Goal: Book appointment/travel/reservation

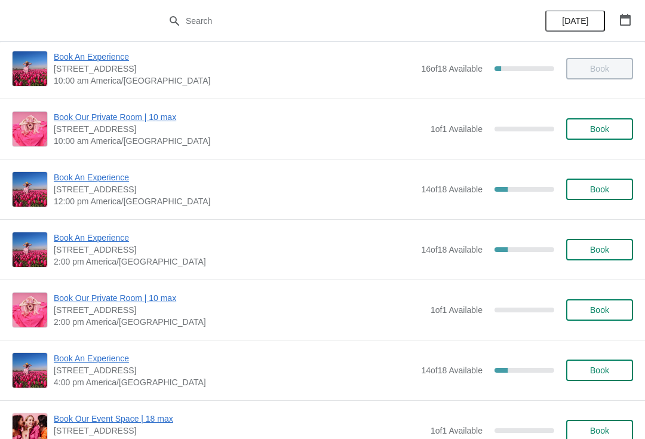
scroll to position [73, 0]
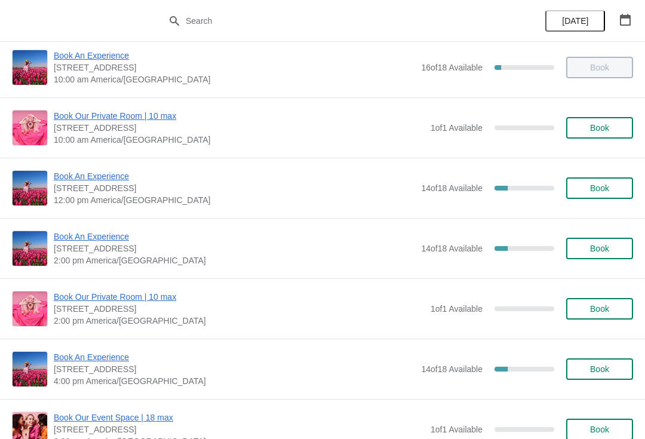
click at [97, 171] on span "Book An Experience" at bounding box center [234, 176] width 361 height 12
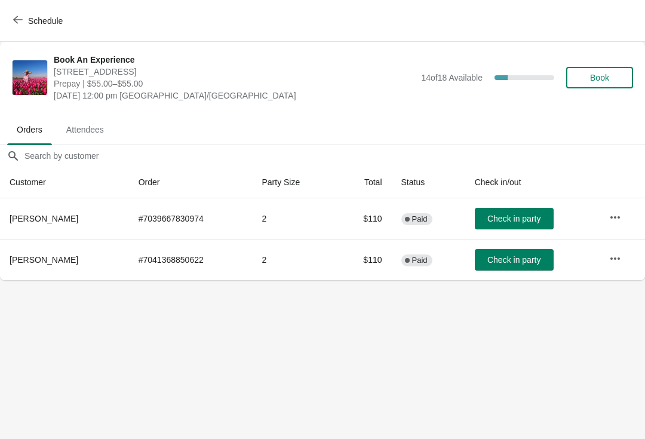
click at [23, 24] on span "Schedule" at bounding box center [39, 20] width 47 height 11
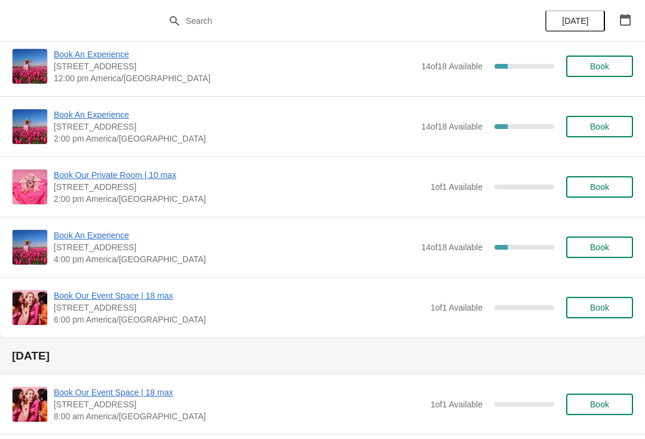
scroll to position [191, 0]
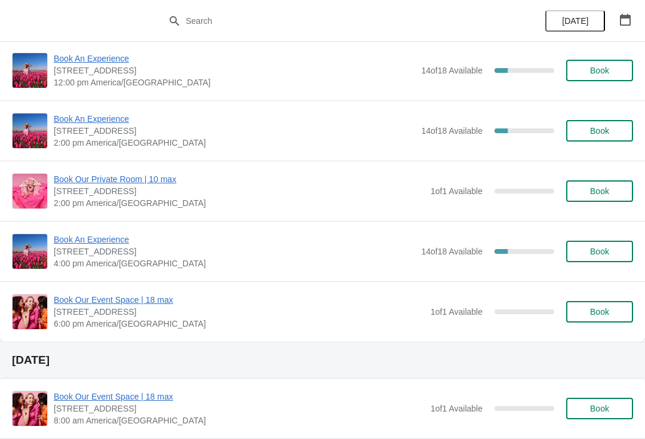
click at [83, 243] on span "Book An Experience" at bounding box center [234, 240] width 361 height 12
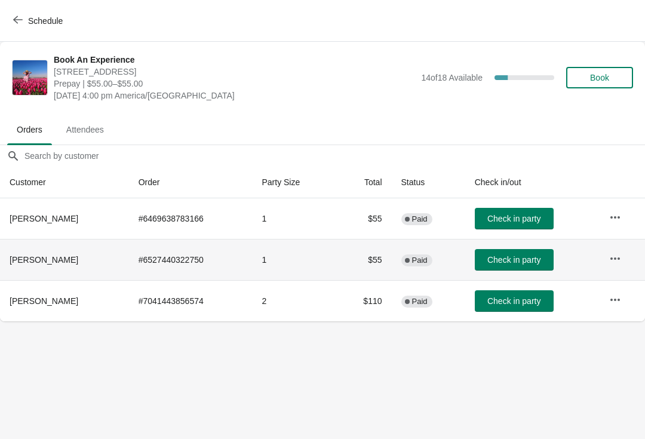
click at [611, 258] on icon "button" at bounding box center [615, 258] width 10 height 2
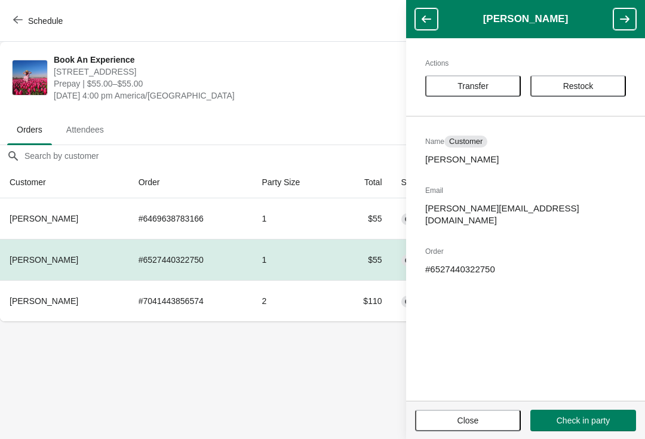
click at [501, 90] on span "Transfer" at bounding box center [473, 86] width 74 height 10
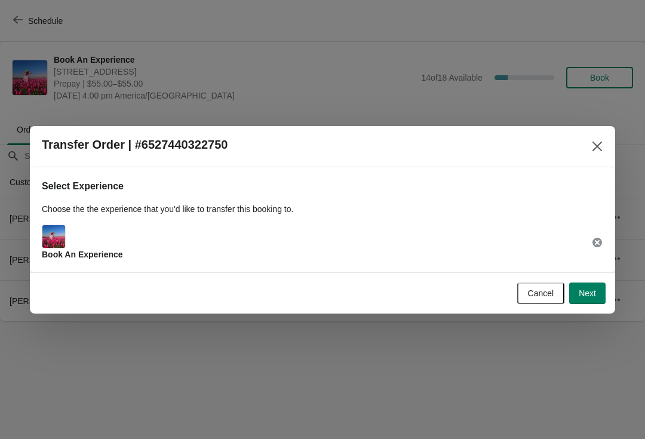
click at [599, 300] on button "Next" at bounding box center [587, 293] width 36 height 22
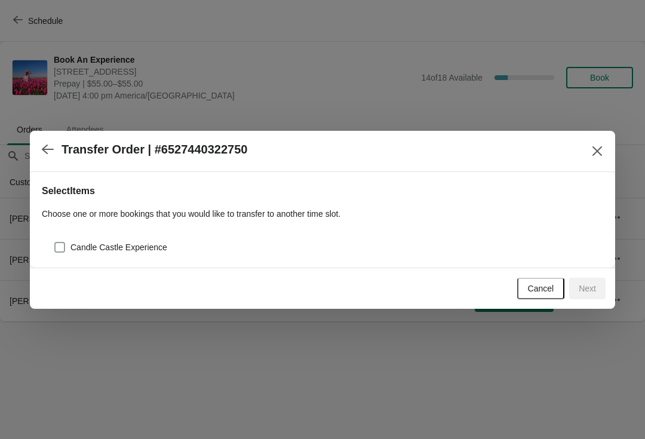
click at [146, 239] on label "Candle Castle Experience" at bounding box center [110, 247] width 113 height 17
click at [55, 242] on input "Candle Castle Experience" at bounding box center [54, 242] width 1 height 1
checkbox input "true"
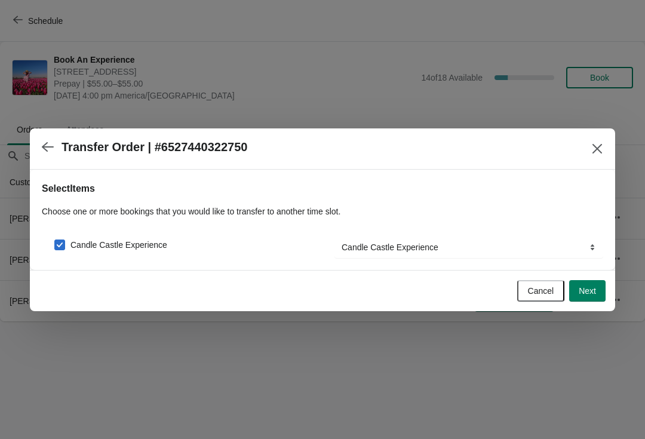
click at [585, 290] on span "Next" at bounding box center [587, 291] width 17 height 10
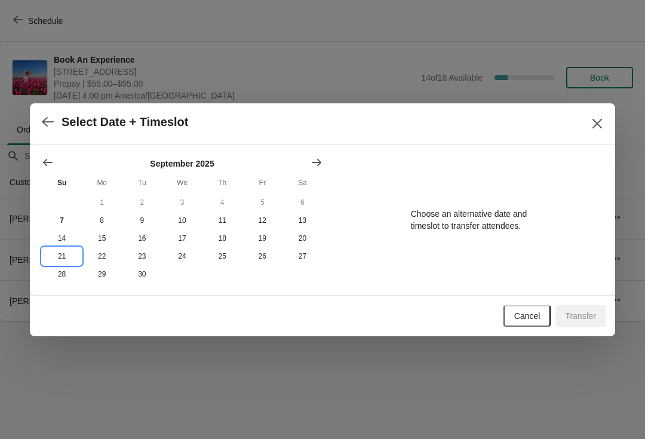
click at [60, 256] on button "21" at bounding box center [62, 256] width 40 height 18
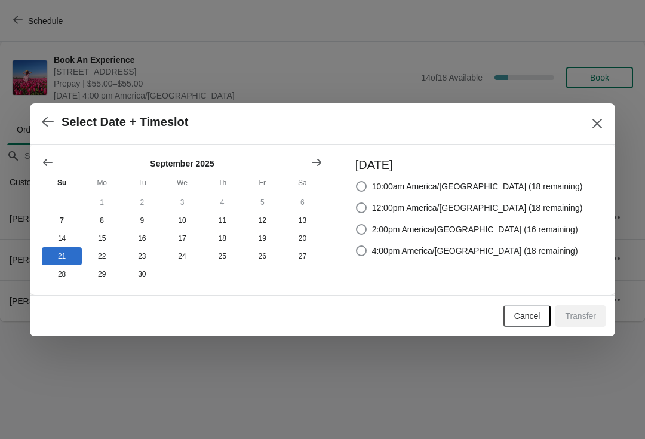
click at [498, 242] on label "4:00pm America/[GEOGRAPHIC_DATA] (18 remaining)" at bounding box center [466, 250] width 223 height 17
click at [357, 245] on input "4:00pm America/[GEOGRAPHIC_DATA] (18 remaining)" at bounding box center [356, 245] width 1 height 1
radio input "true"
click at [588, 310] on button "Transfer" at bounding box center [580, 316] width 50 height 22
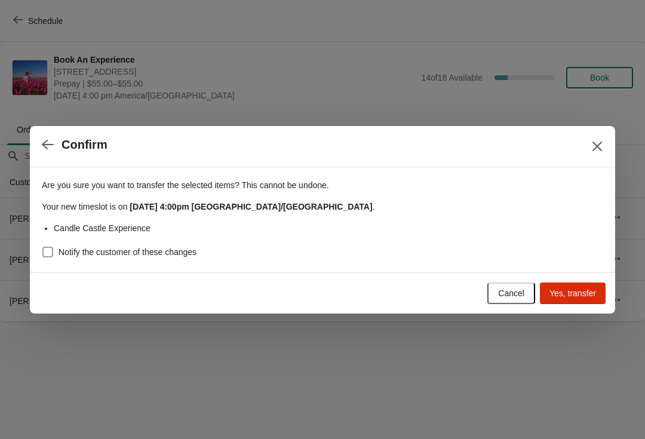
click at [165, 260] on label "Notify the customer of these changes" at bounding box center [119, 252] width 155 height 17
click at [43, 247] on input "Notify the customer of these changes" at bounding box center [42, 247] width 1 height 1
checkbox input "true"
click at [572, 294] on span "Yes, transfer" at bounding box center [572, 293] width 47 height 10
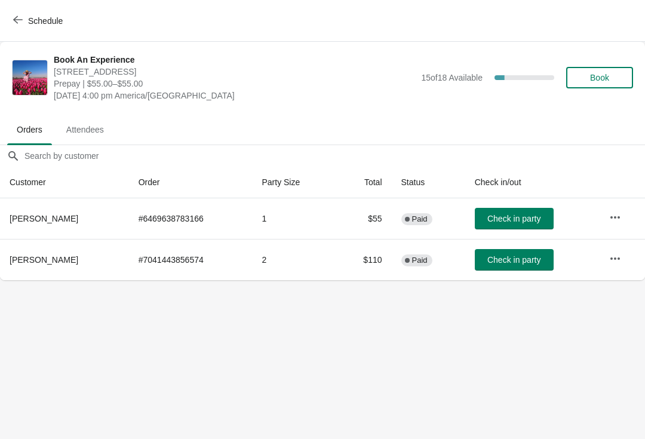
click at [620, 219] on button "button" at bounding box center [615, 218] width 22 height 22
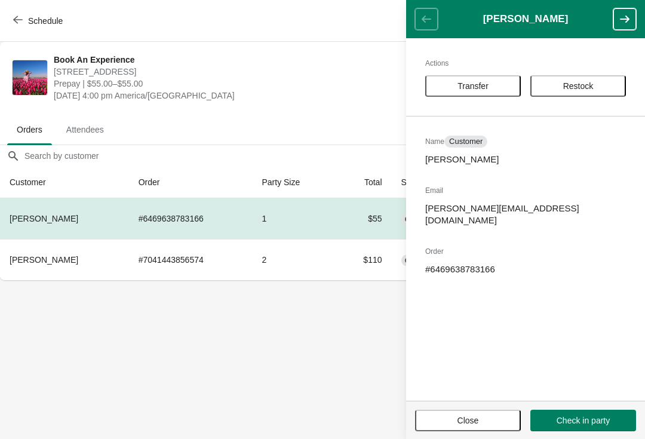
click at [477, 96] on button "Transfer" at bounding box center [473, 86] width 96 height 22
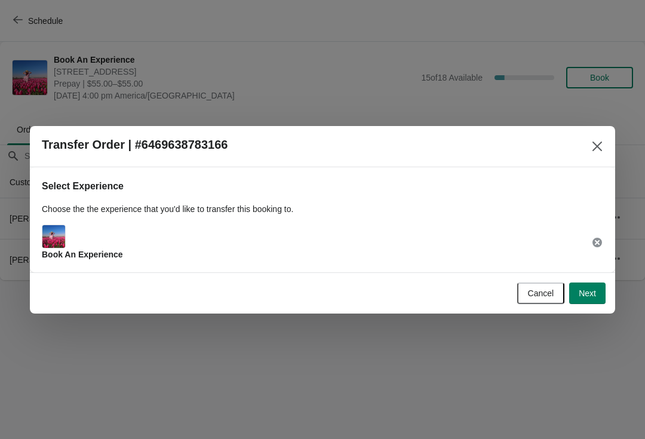
click at [586, 303] on button "Next" at bounding box center [587, 293] width 36 height 22
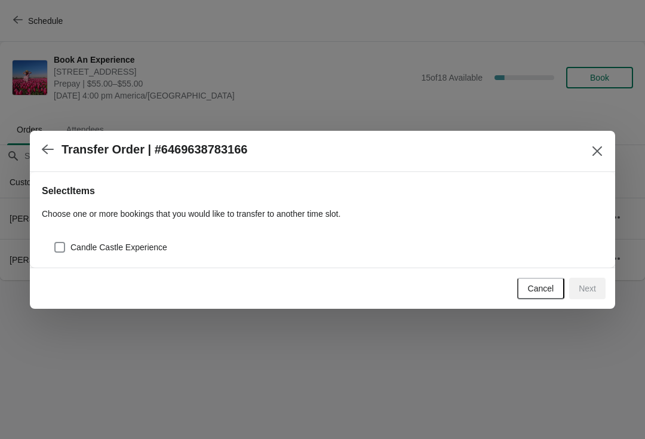
click at [149, 234] on div "Candle Castle Experience" at bounding box center [322, 242] width 561 height 26
click at [153, 246] on span "Candle Castle Experience" at bounding box center [118, 247] width 97 height 12
click at [55, 242] on input "Candle Castle Experience" at bounding box center [54, 242] width 1 height 1
checkbox input "true"
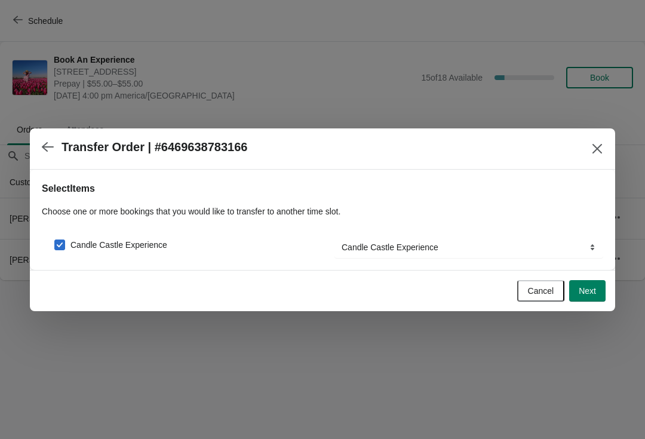
click at [592, 284] on button "Next" at bounding box center [587, 291] width 36 height 22
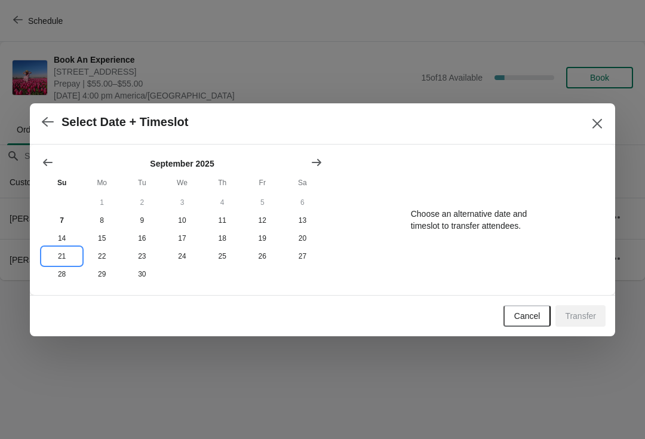
click at [70, 261] on button "21" at bounding box center [62, 256] width 40 height 18
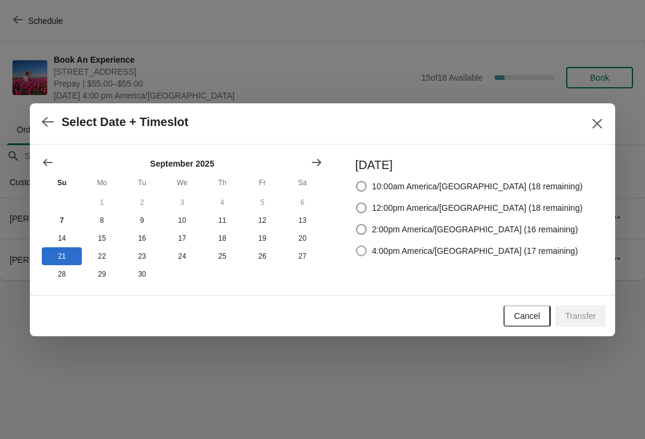
click at [436, 245] on span "4:00pm America/[GEOGRAPHIC_DATA] (17 remaining)" at bounding box center [475, 251] width 206 height 12
click at [357, 245] on input "4:00pm America/[GEOGRAPHIC_DATA] (17 remaining)" at bounding box center [356, 245] width 1 height 1
radio input "true"
click at [575, 315] on span "Transfer" at bounding box center [580, 316] width 31 height 10
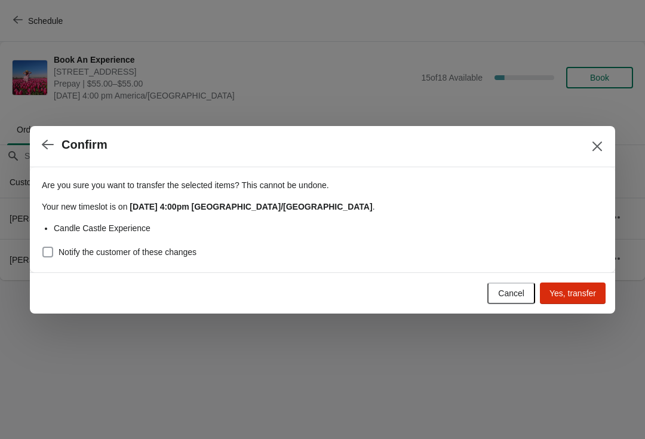
click at [164, 252] on span "Notify the customer of these changes" at bounding box center [128, 252] width 138 height 12
click at [43, 247] on input "Notify the customer of these changes" at bounding box center [42, 247] width 1 height 1
checkbox input "true"
click at [584, 296] on span "Yes, transfer" at bounding box center [572, 293] width 47 height 10
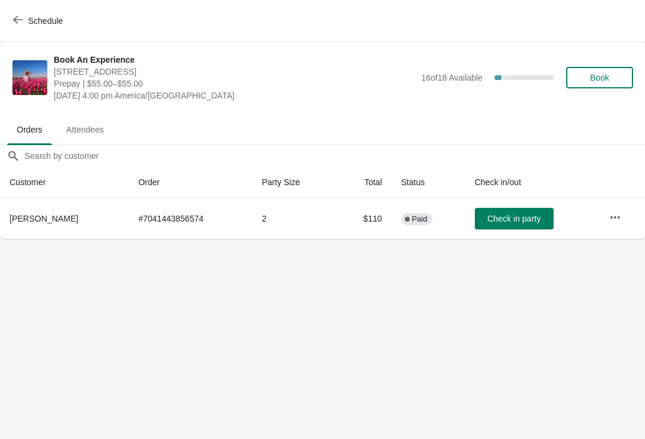
click at [18, 22] on icon "button" at bounding box center [18, 20] width 10 height 10
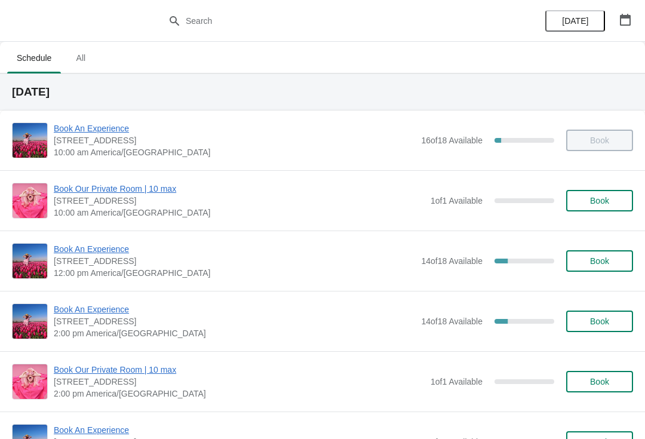
click at [113, 253] on span "Book An Experience" at bounding box center [234, 249] width 361 height 12
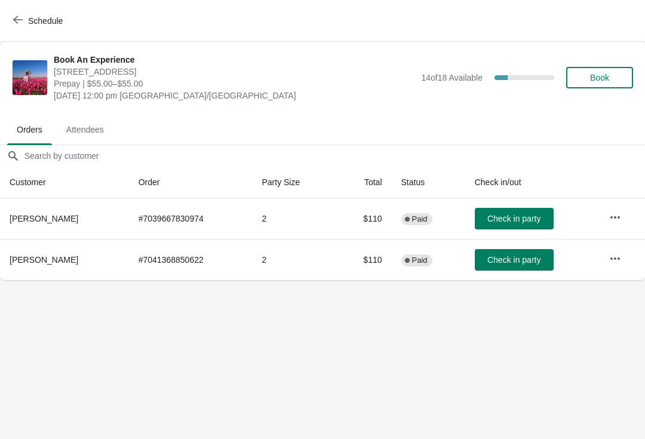
click at [512, 221] on span "Check in party" at bounding box center [513, 219] width 53 height 10
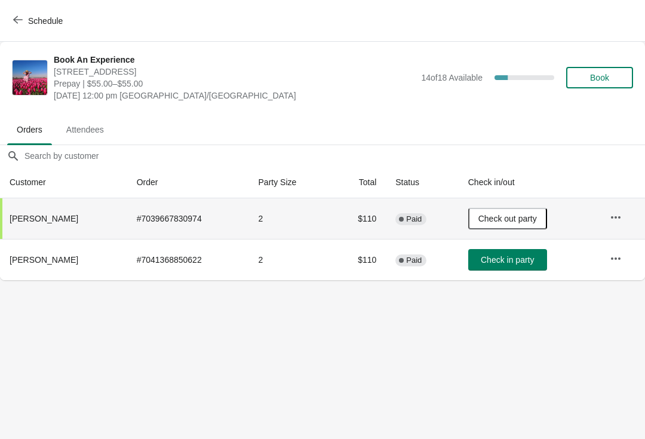
click at [503, 265] on span "Check in party" at bounding box center [507, 260] width 53 height 10
